Goal: Information Seeking & Learning: Learn about a topic

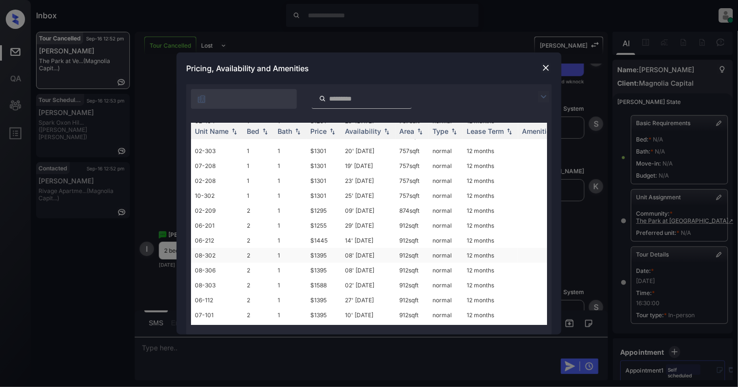
scroll to position [104, 0]
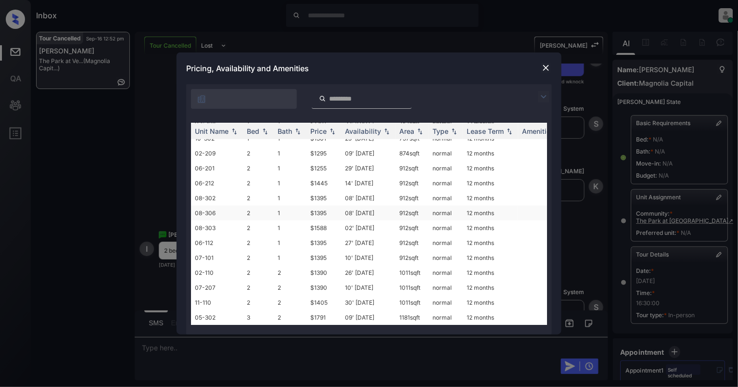
click at [280, 205] on td "1" at bounding box center [290, 212] width 33 height 15
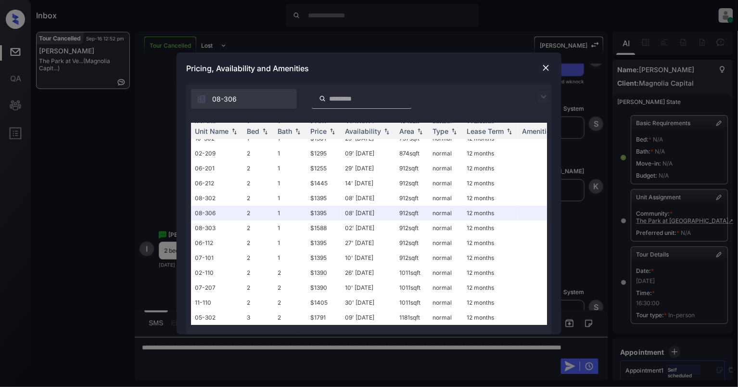
click at [549, 68] on img at bounding box center [546, 68] width 10 height 10
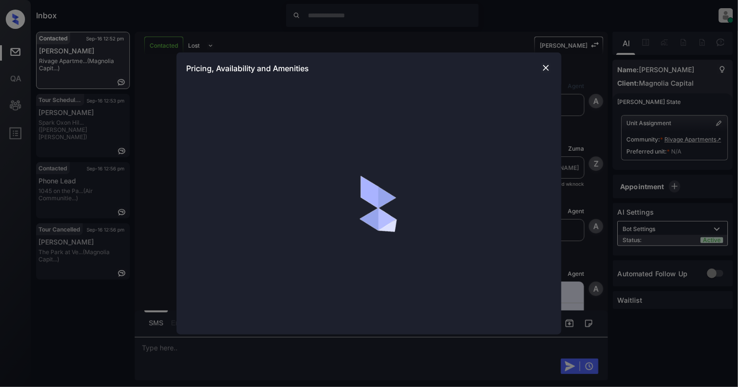
scroll to position [531, 0]
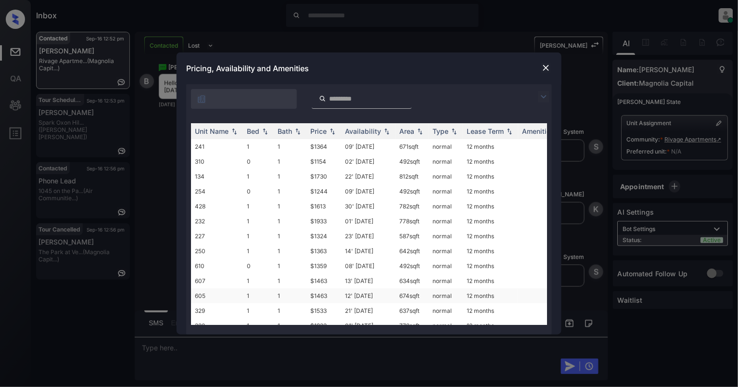
click at [325, 291] on td "$1463" at bounding box center [323, 295] width 35 height 15
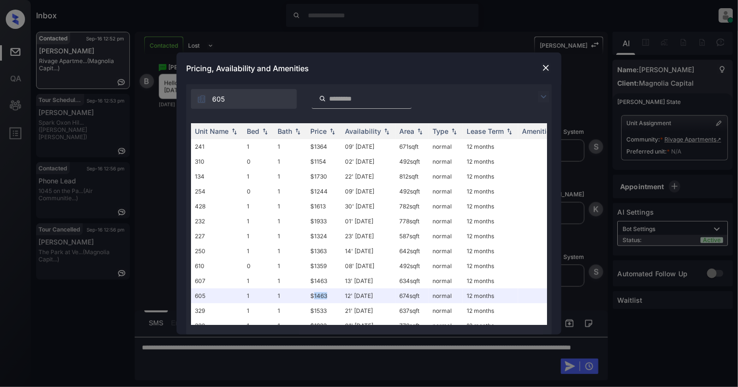
click at [549, 67] on img at bounding box center [546, 68] width 10 height 10
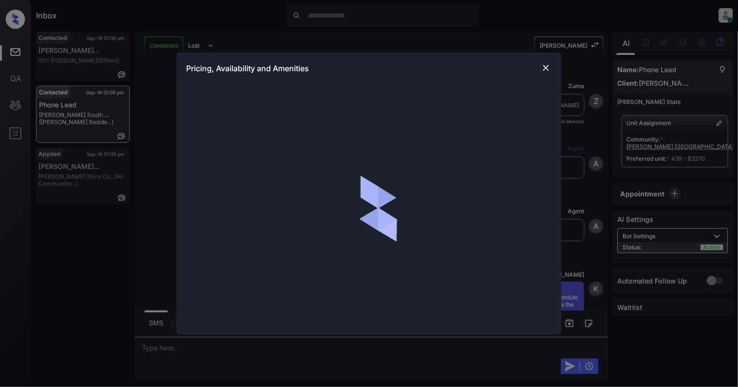
scroll to position [834, 0]
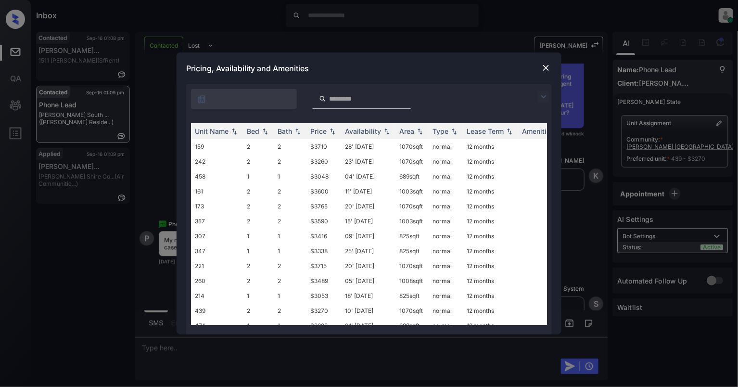
click at [324, 97] on img at bounding box center [322, 98] width 7 height 9
click at [333, 97] on input "search" at bounding box center [367, 99] width 79 height 8
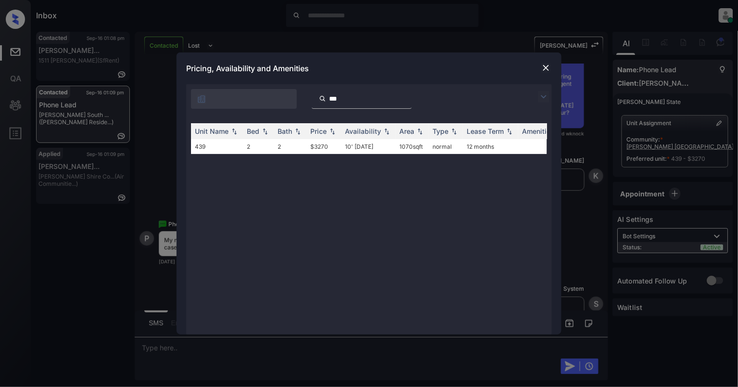
type input "***"
click at [545, 69] on img at bounding box center [546, 68] width 10 height 10
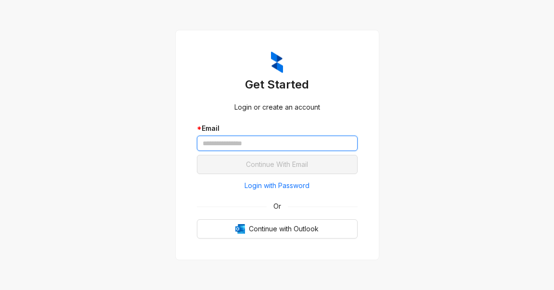
click at [234, 143] on input "text" at bounding box center [277, 143] width 161 height 15
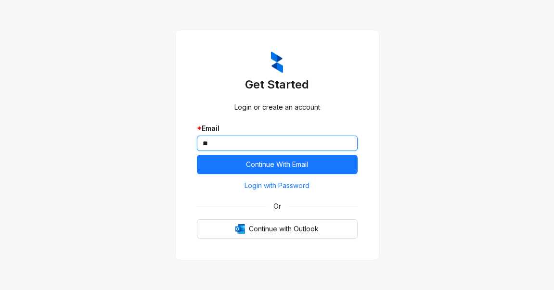
type input "*"
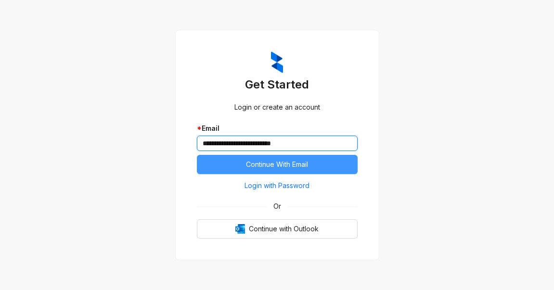
type input "**********"
click at [264, 164] on span "Continue With Email" at bounding box center [277, 164] width 62 height 11
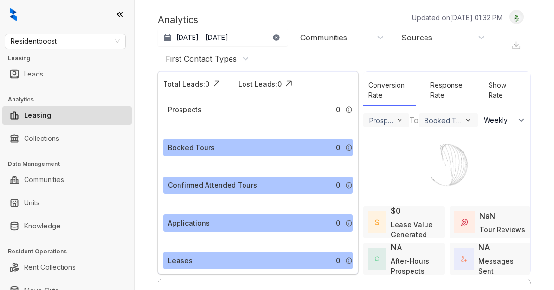
select select "******"
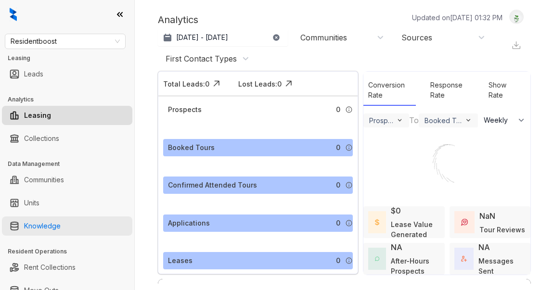
click at [48, 217] on link "Knowledge" at bounding box center [42, 225] width 37 height 19
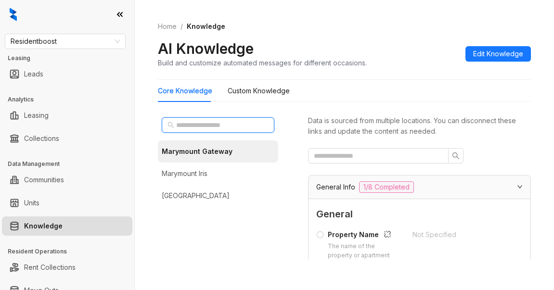
click at [233, 121] on input "text" at bounding box center [218, 125] width 85 height 11
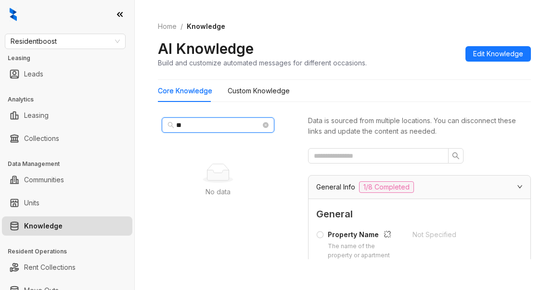
type input "*"
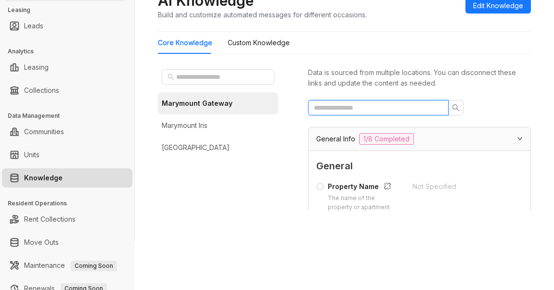
click at [385, 111] on input "text" at bounding box center [374, 107] width 121 height 11
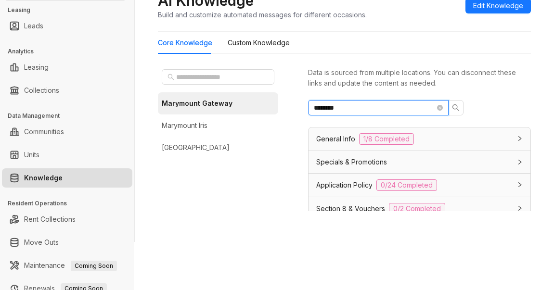
type input "********"
click at [335, 140] on span "General Info" at bounding box center [335, 139] width 39 height 11
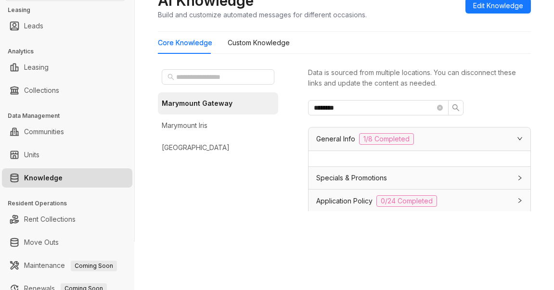
click at [511, 133] on div at bounding box center [517, 138] width 12 height 11
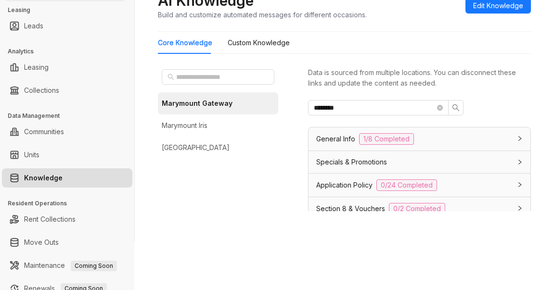
click at [340, 166] on span "Specials & Promotions" at bounding box center [351, 162] width 71 height 11
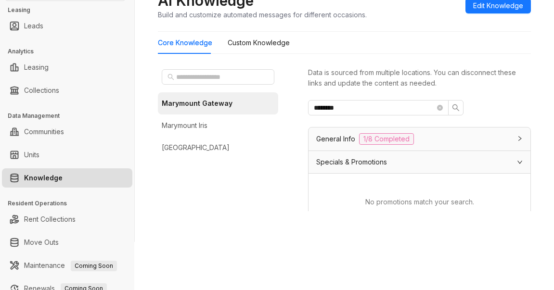
click at [347, 170] on div "Specials & Promotions" at bounding box center [419, 162] width 222 height 22
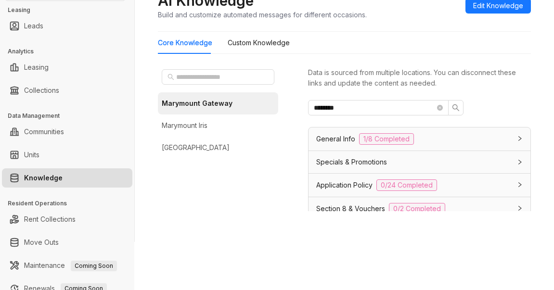
click at [331, 138] on span "General Info" at bounding box center [335, 139] width 39 height 11
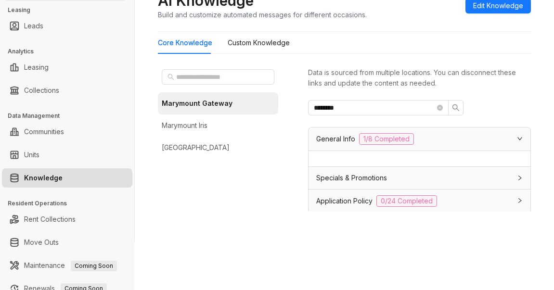
click at [394, 138] on span "1/8 Completed" at bounding box center [386, 139] width 55 height 12
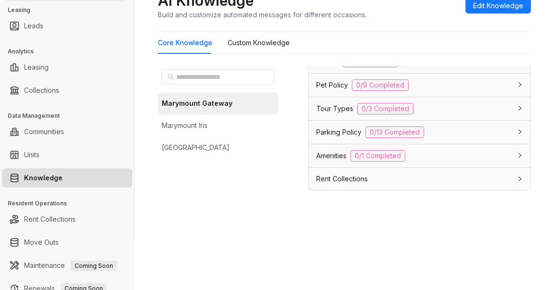
scroll to position [30, 0]
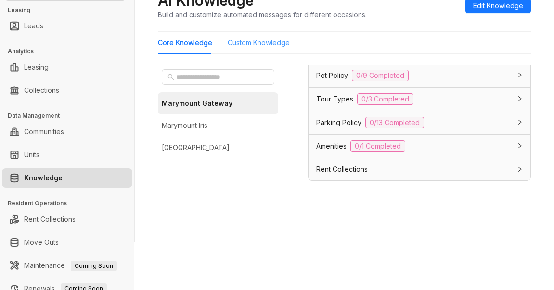
click at [253, 34] on div "Custom Knowledge" at bounding box center [259, 43] width 62 height 22
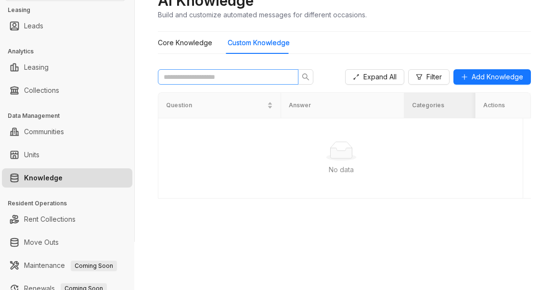
click at [251, 82] on span at bounding box center [228, 76] width 140 height 15
type input "*"
click at [63, 177] on link "Knowledge" at bounding box center [43, 177] width 38 height 19
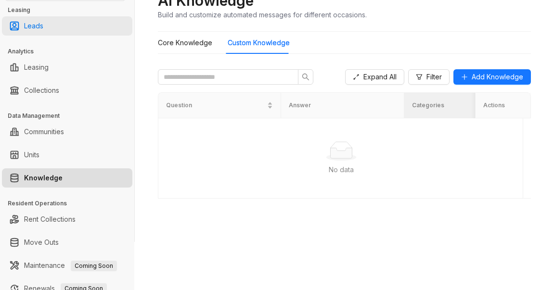
click at [43, 22] on link "Leads" at bounding box center [33, 25] width 19 height 19
click at [191, 228] on div "Home / Knowledge AI Knowledge Build and customize automated messages for differ…" at bounding box center [344, 97] width 419 height 290
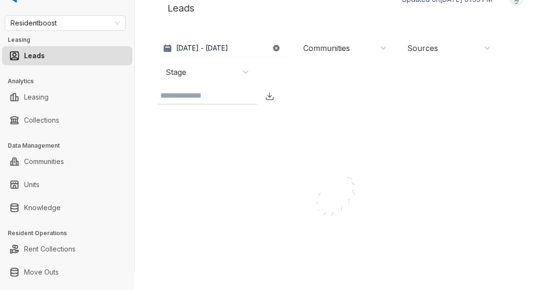
scroll to position [3, 0]
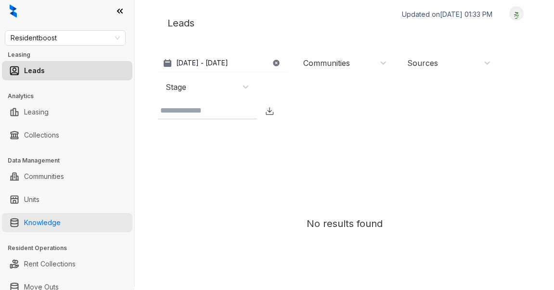
click at [43, 222] on link "Knowledge" at bounding box center [42, 222] width 37 height 19
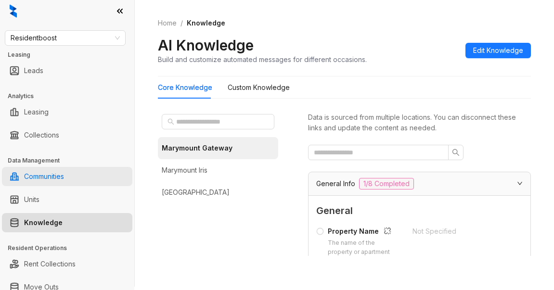
click at [44, 173] on link "Communities" at bounding box center [44, 176] width 40 height 19
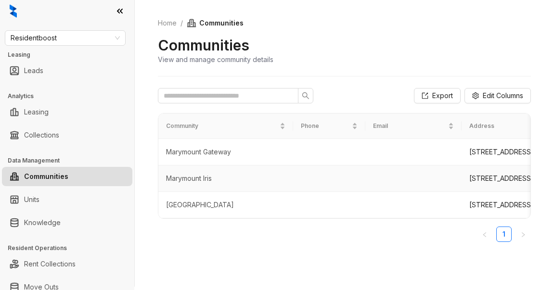
scroll to position [36, 0]
click at [52, 222] on link "Knowledge" at bounding box center [42, 222] width 37 height 19
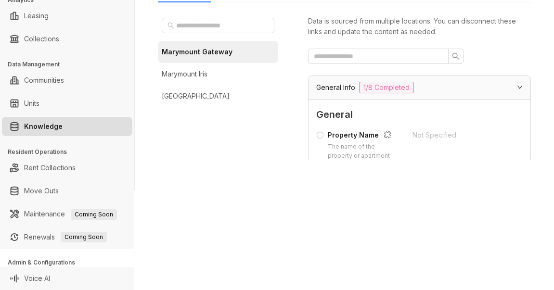
click at [470, 89] on div "General Info 1/8 Completed" at bounding box center [413, 88] width 195 height 12
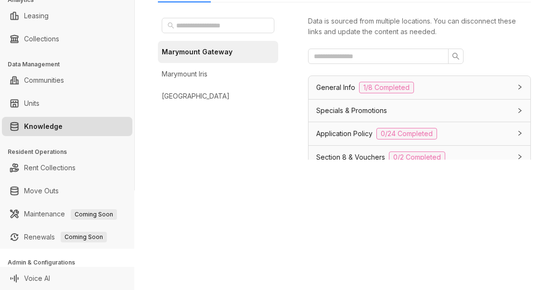
click at [471, 89] on div "General Info 1/8 Completed" at bounding box center [413, 88] width 195 height 12
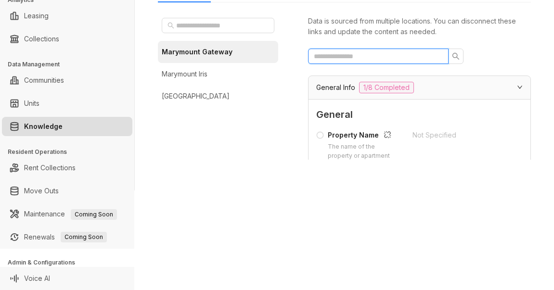
click at [371, 58] on input "text" at bounding box center [374, 56] width 121 height 11
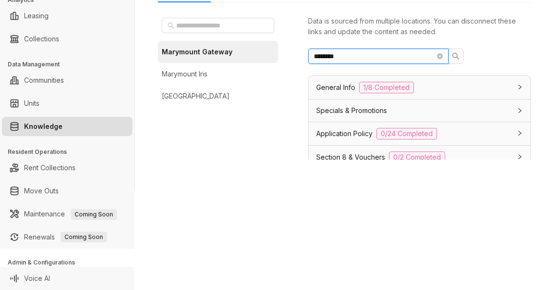
type input "********"
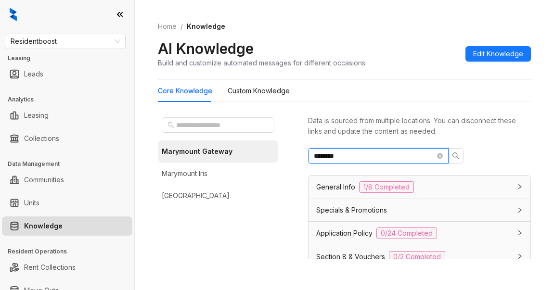
click at [340, 155] on input "********" at bounding box center [374, 156] width 121 height 11
click at [335, 154] on input "********" at bounding box center [374, 156] width 121 height 11
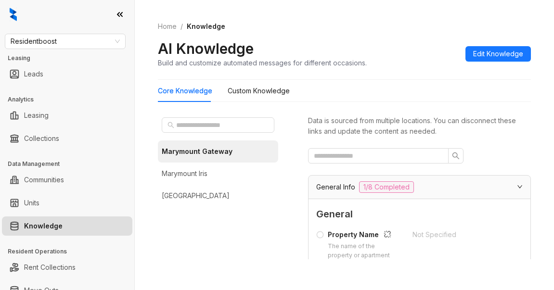
click at [229, 254] on div "Marymount Gateway [GEOGRAPHIC_DATA][PERSON_NAME]" at bounding box center [218, 187] width 120 height 146
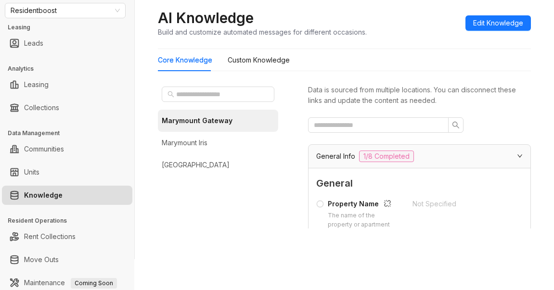
scroll to position [48, 0]
